Goal: Task Accomplishment & Management: Complete application form

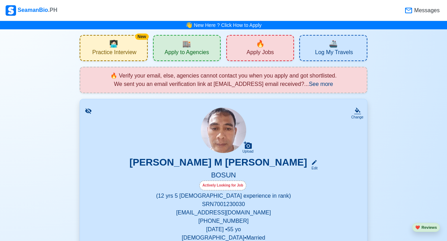
click at [276, 46] on div "🔥 Apply Jobs" at bounding box center [260, 48] width 68 height 26
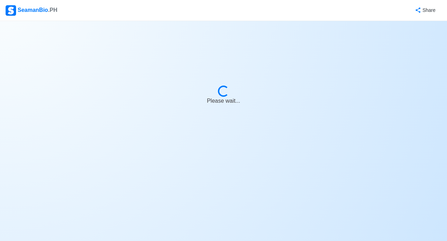
select select "Bosun"
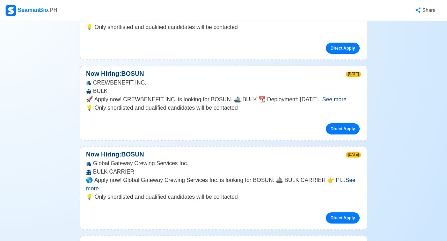
scroll to position [233, 0]
click at [344, 123] on link "Direct Apply" at bounding box center [342, 128] width 33 height 11
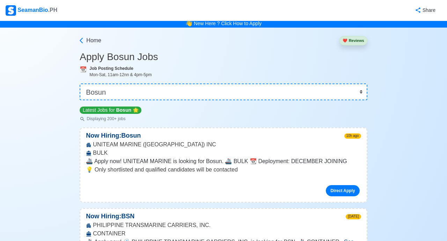
scroll to position [0, 0]
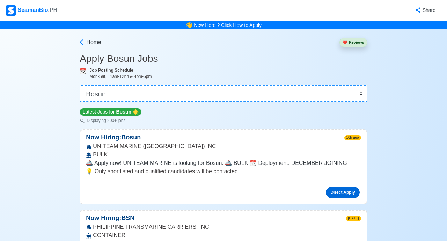
click at [347, 193] on link "Direct Apply" at bounding box center [342, 192] width 33 height 11
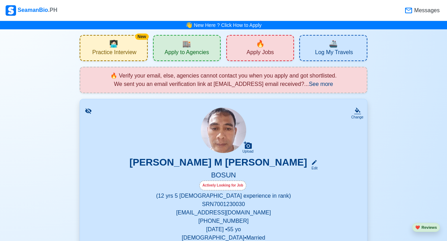
click at [262, 45] on span "🔥" at bounding box center [260, 43] width 9 height 10
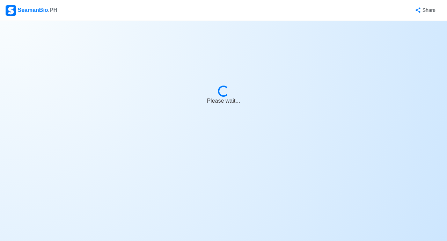
select select "Bosun"
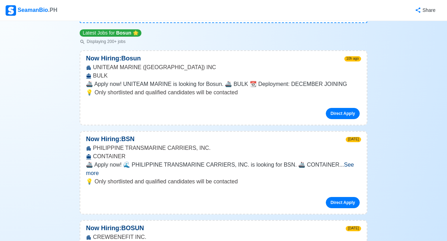
scroll to position [79, 0]
click at [182, 76] on div "UNITEAM MARINE (MANILA) INC BULK" at bounding box center [223, 72] width 286 height 17
click at [346, 112] on link "Direct Apply" at bounding box center [342, 113] width 33 height 11
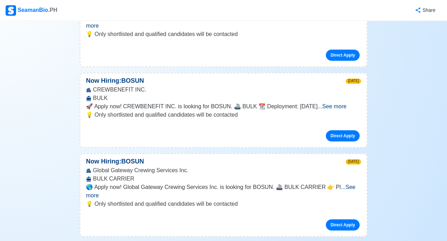
scroll to position [226, 0]
click at [343, 130] on link "Direct Apply" at bounding box center [342, 135] width 33 height 11
